Goal: Information Seeking & Learning: Learn about a topic

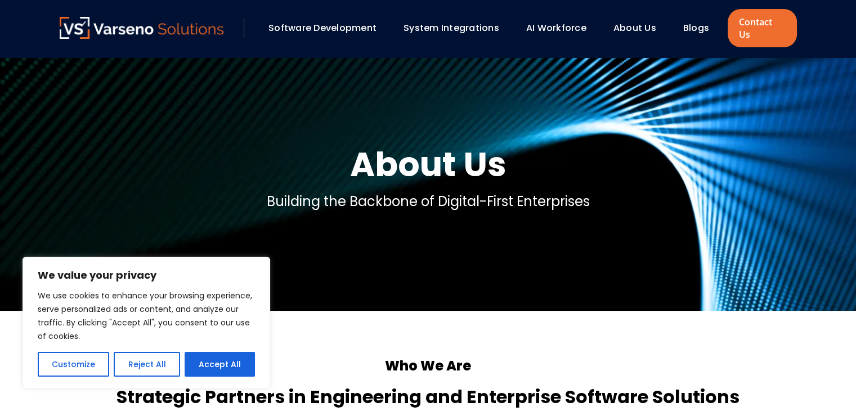
scroll to position [118, 0]
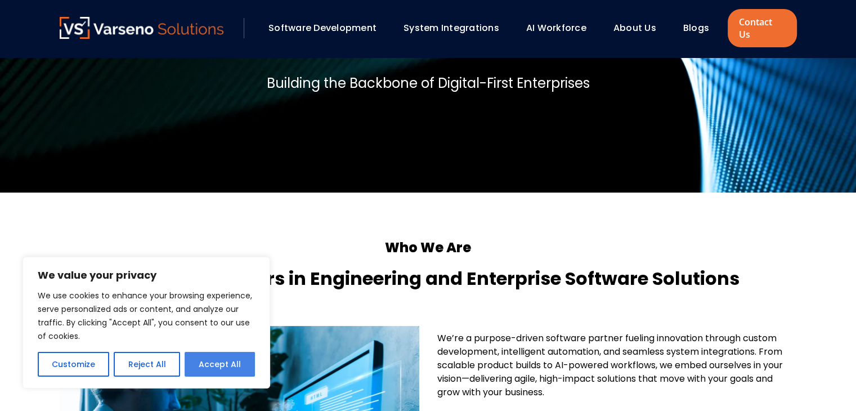
click at [216, 357] on button "Accept All" at bounding box center [220, 364] width 70 height 25
checkbox input "true"
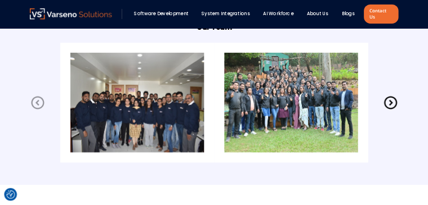
scroll to position [2320, 0]
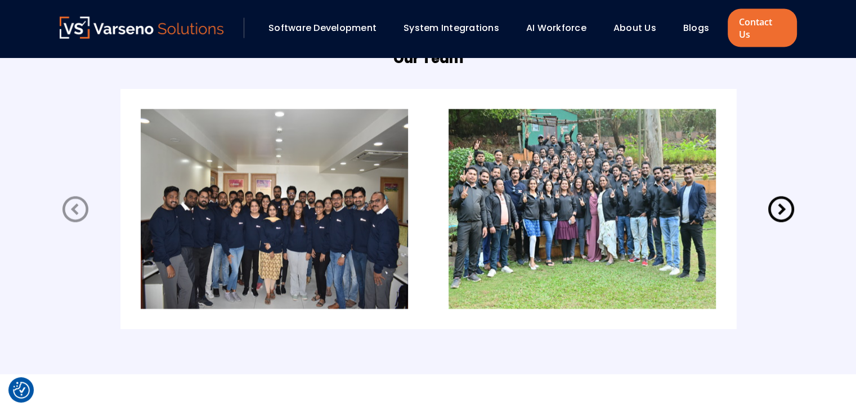
click at [306, 210] on img at bounding box center [274, 209] width 267 height 200
click at [306, 212] on img at bounding box center [274, 209] width 267 height 200
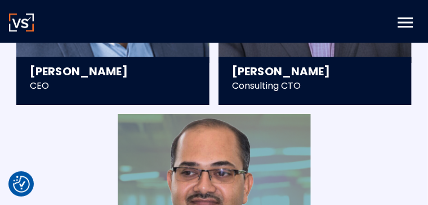
scroll to position [1984, 0]
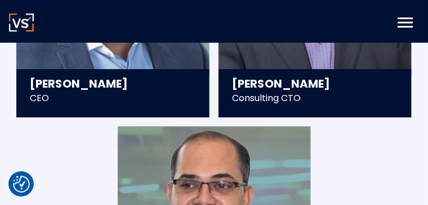
click at [406, 22] on icon "menu" at bounding box center [405, 22] width 15 height 10
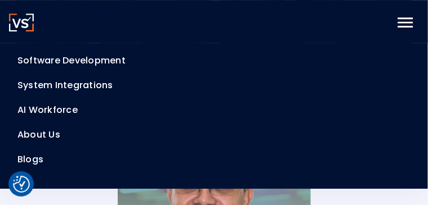
click at [102, 67] on link "Software Development" at bounding box center [71, 60] width 108 height 13
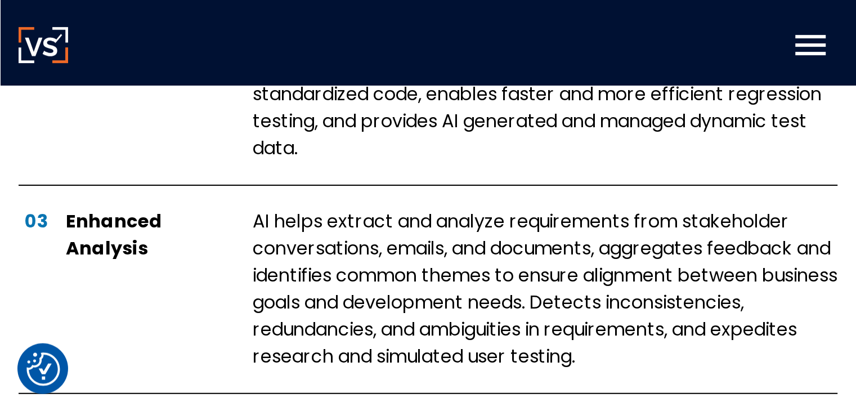
scroll to position [1018, 0]
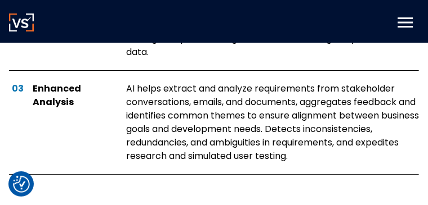
drag, startPoint x: 430, startPoint y: 16, endPoint x: 432, endPoint y: 109, distance: 92.3
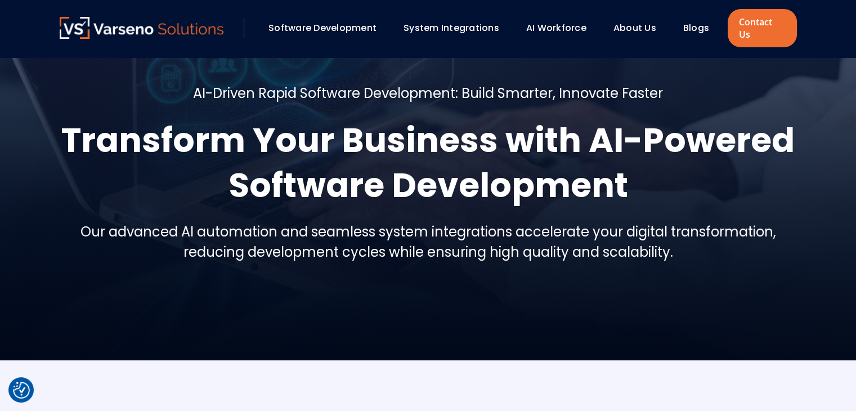
scroll to position [0, 0]
